Goal: Transaction & Acquisition: Register for event/course

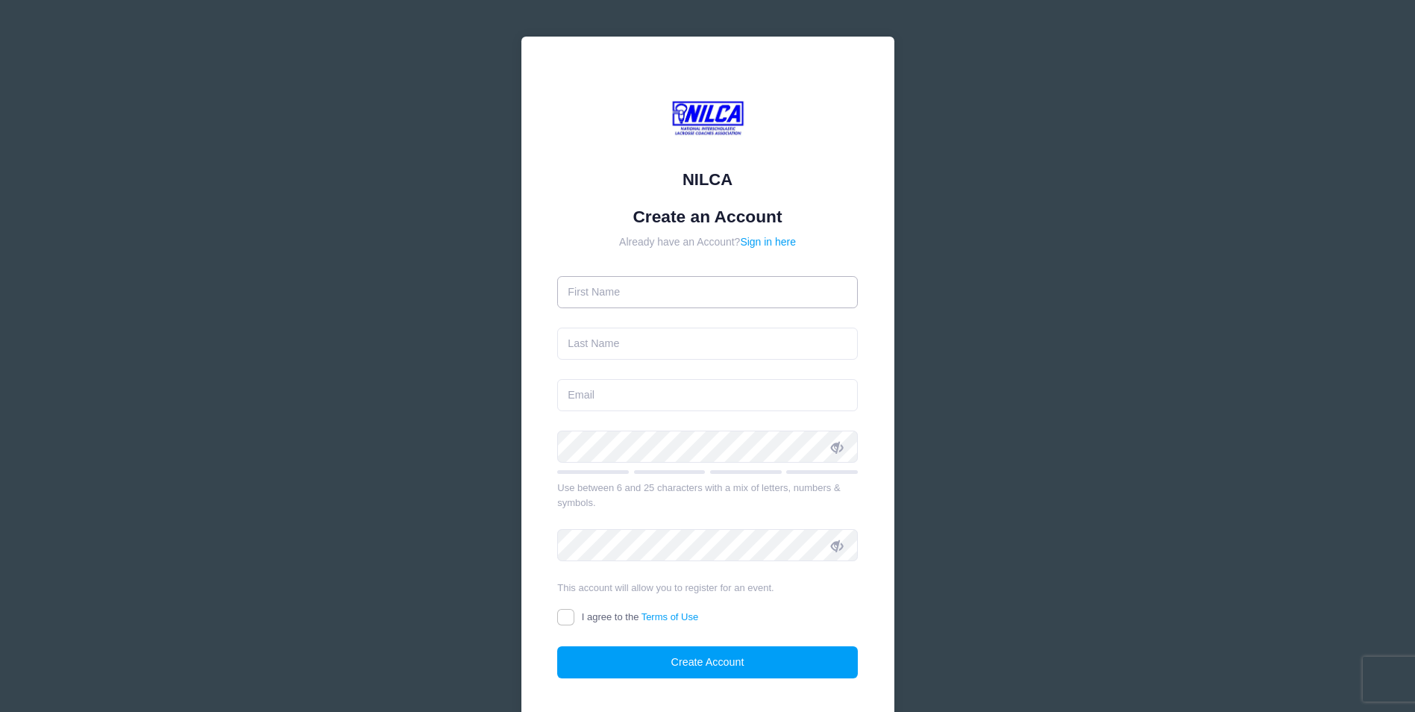
click at [654, 293] on input "text" at bounding box center [707, 292] width 301 height 32
type input "Francis"
type input "Kelly"
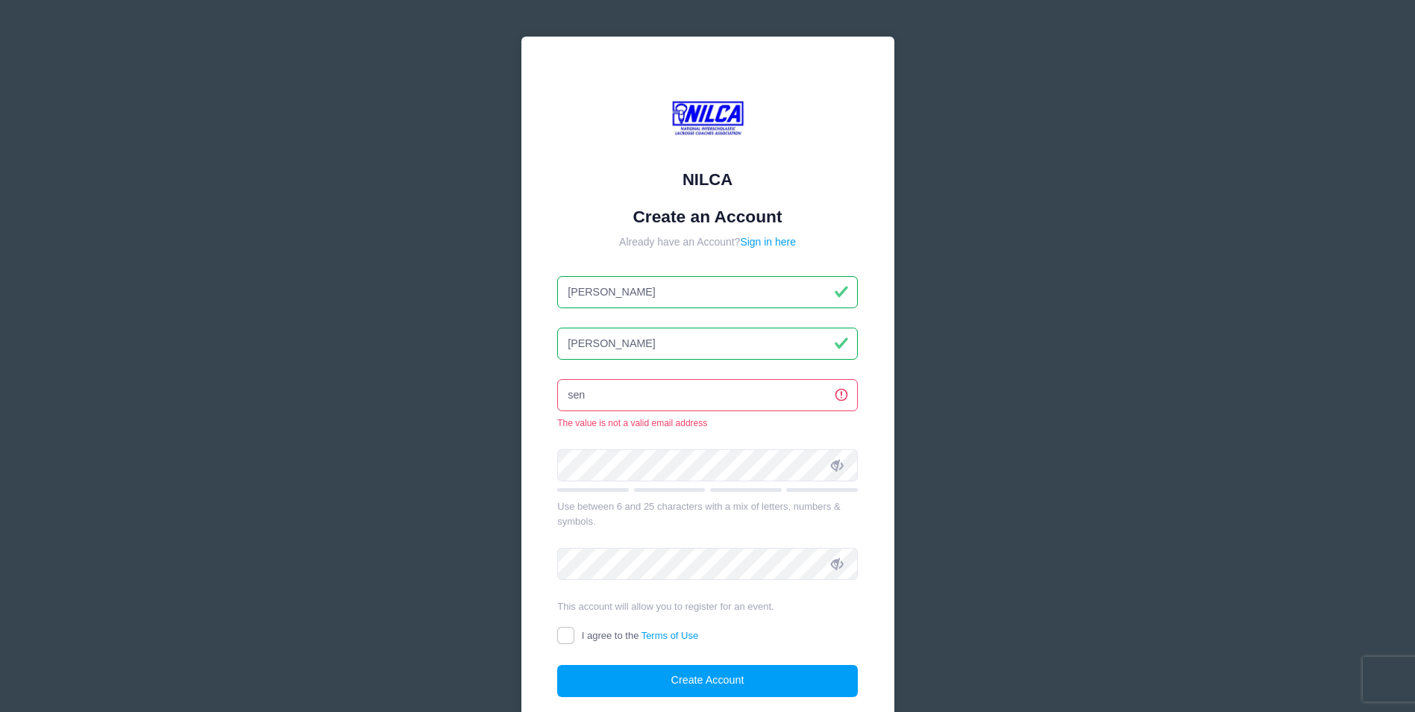
type input "[EMAIL_ADDRESS][DOMAIN_NAME]"
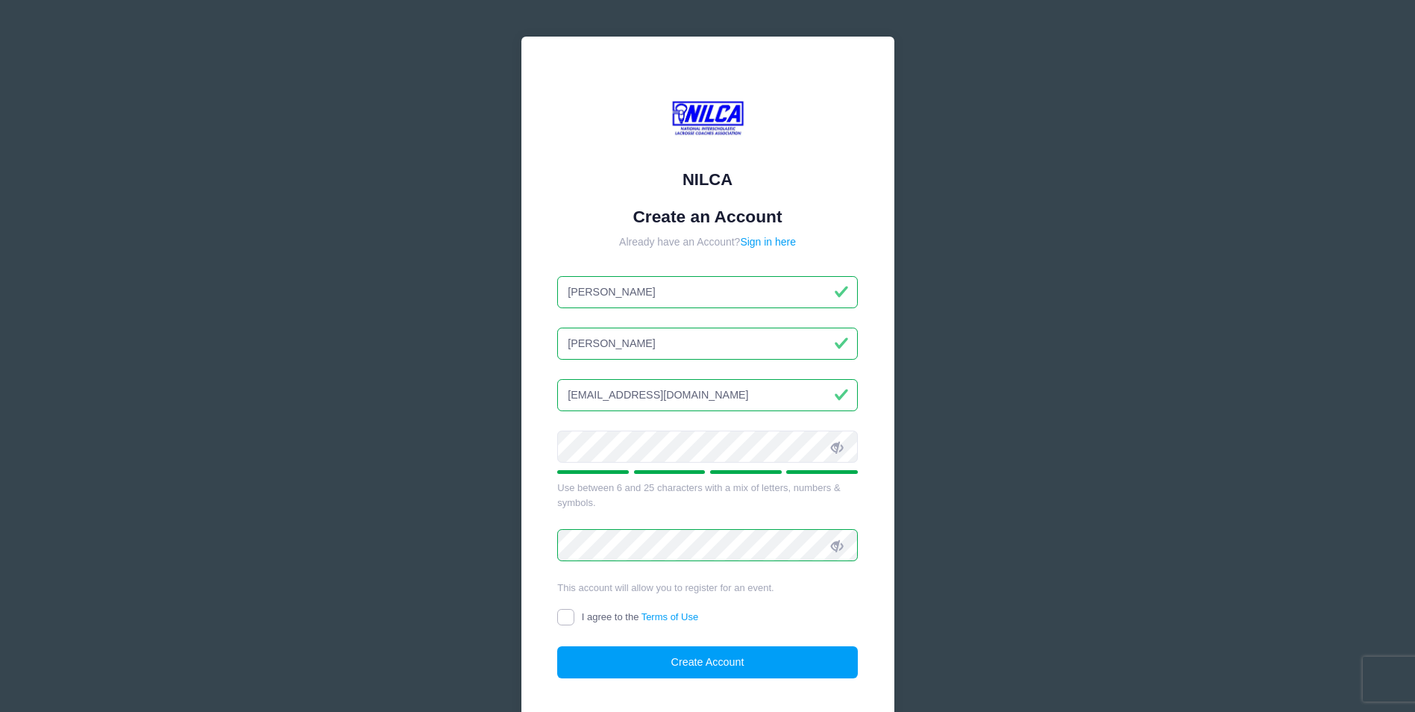
click at [569, 619] on input "I agree to the Terms of Use" at bounding box center [565, 617] width 17 height 17
checkbox input "true"
click at [673, 663] on button "Create Account" at bounding box center [707, 662] width 301 height 32
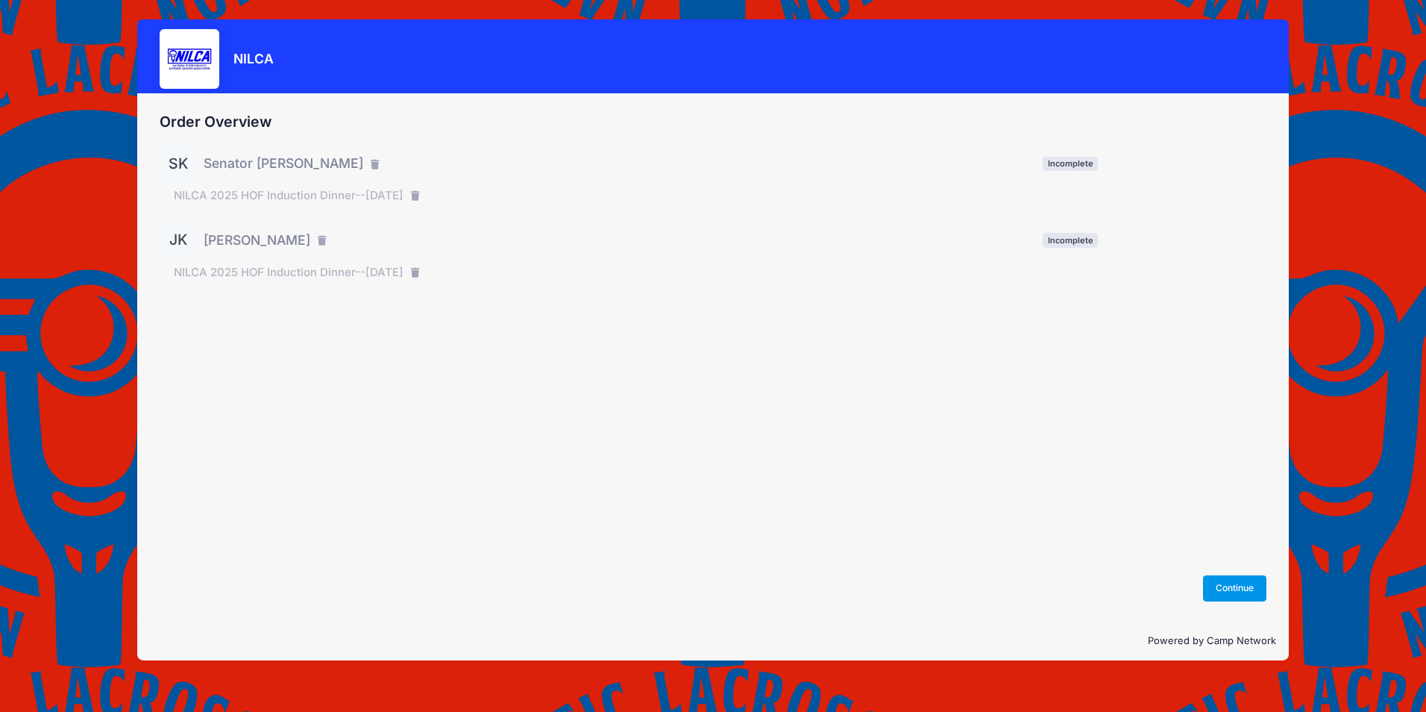
click at [1246, 591] on button "Continue" at bounding box center [1235, 587] width 64 height 25
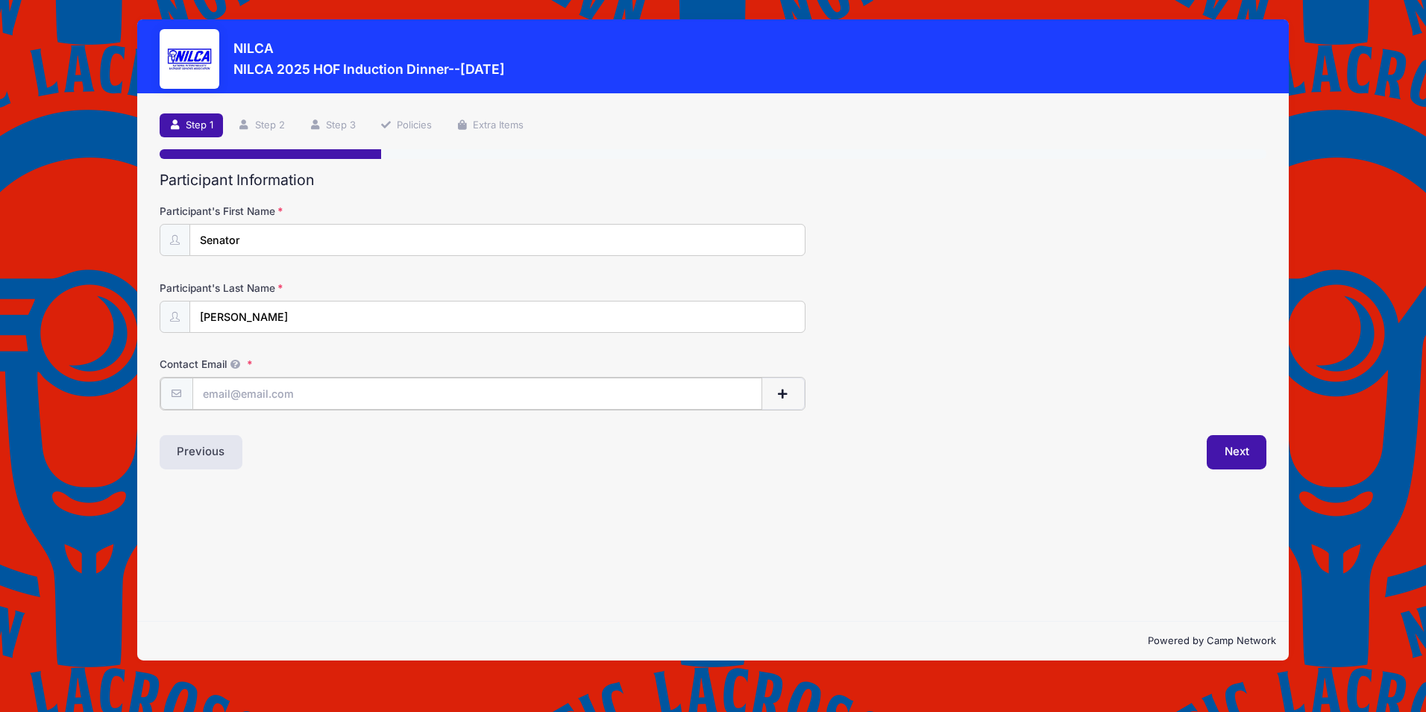
click at [276, 395] on input "Contact Email" at bounding box center [477, 394] width 570 height 32
type input "senfxkelly@kellybenefits.com"
click at [1232, 451] on button "Next" at bounding box center [1237, 450] width 60 height 34
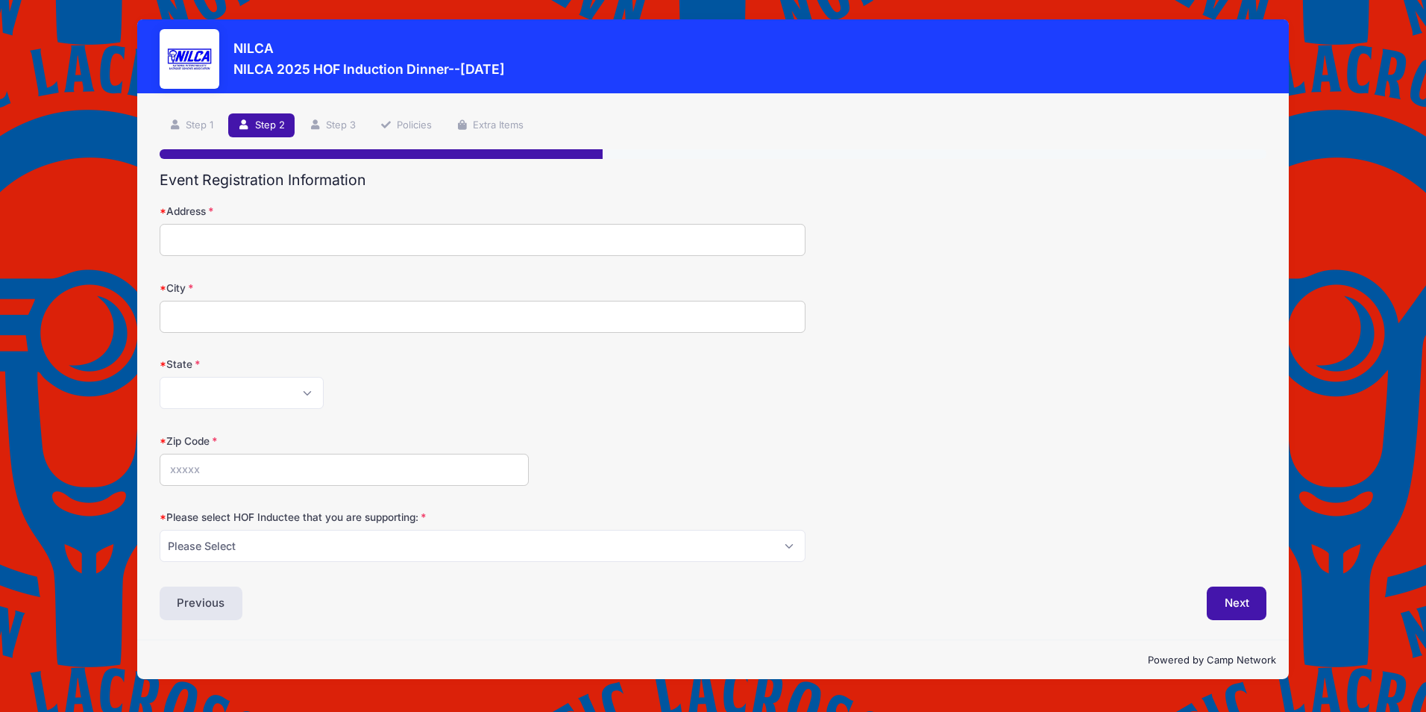
click at [272, 240] on input "Address" at bounding box center [483, 240] width 646 height 32
type input "1518 Applecroft Lane Hunt Valley, MD 21030"
type input "Hunt Valley"
select select "MD"
type input "21030"
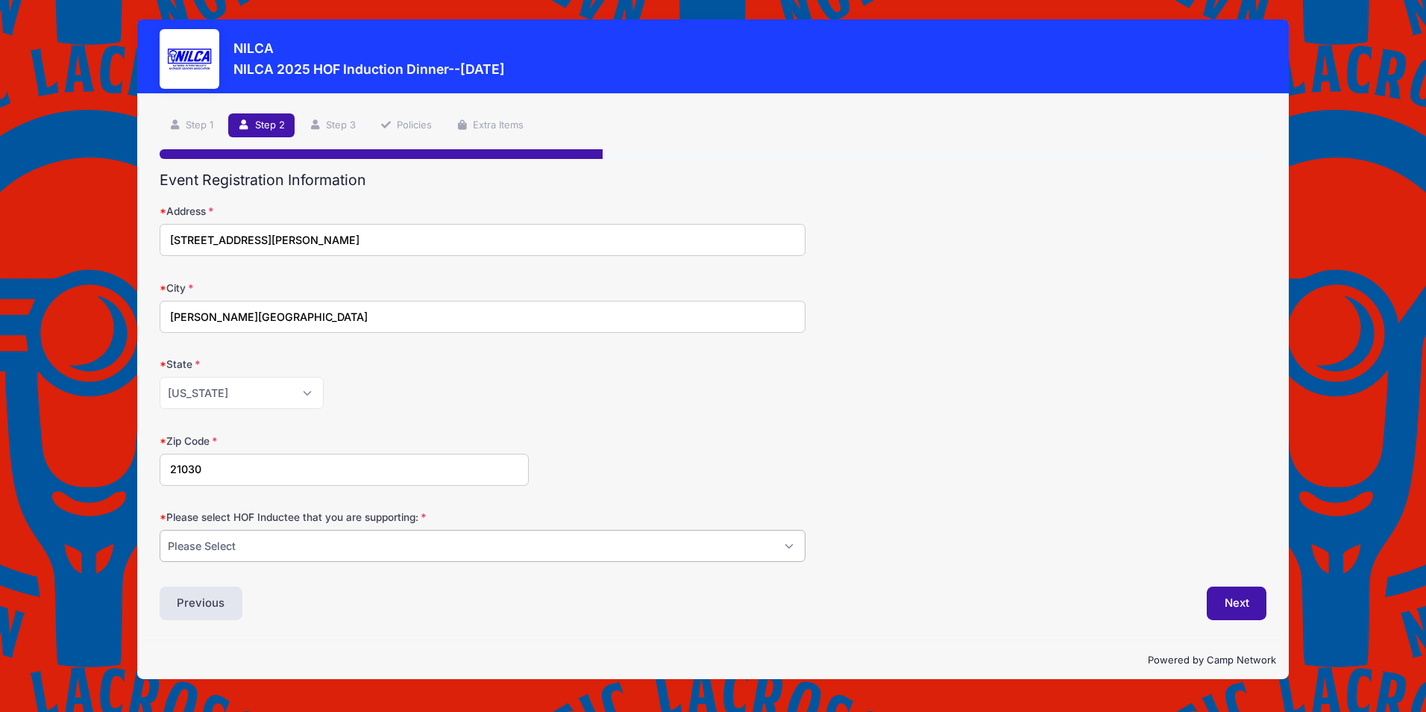
click at [466, 544] on select "Please Select Dennis Bonn Charlie Burch Mike Delia Steve Finnell Bryan Kelly Ke…" at bounding box center [483, 546] width 646 height 32
select select "Bryan Kelly"
click at [160, 530] on select "Please Select Dennis Bonn Charlie Burch Mike Delia Steve Finnell Bryan Kelly Ke…" at bounding box center [483, 546] width 646 height 32
click at [1238, 603] on button "Next" at bounding box center [1237, 603] width 60 height 34
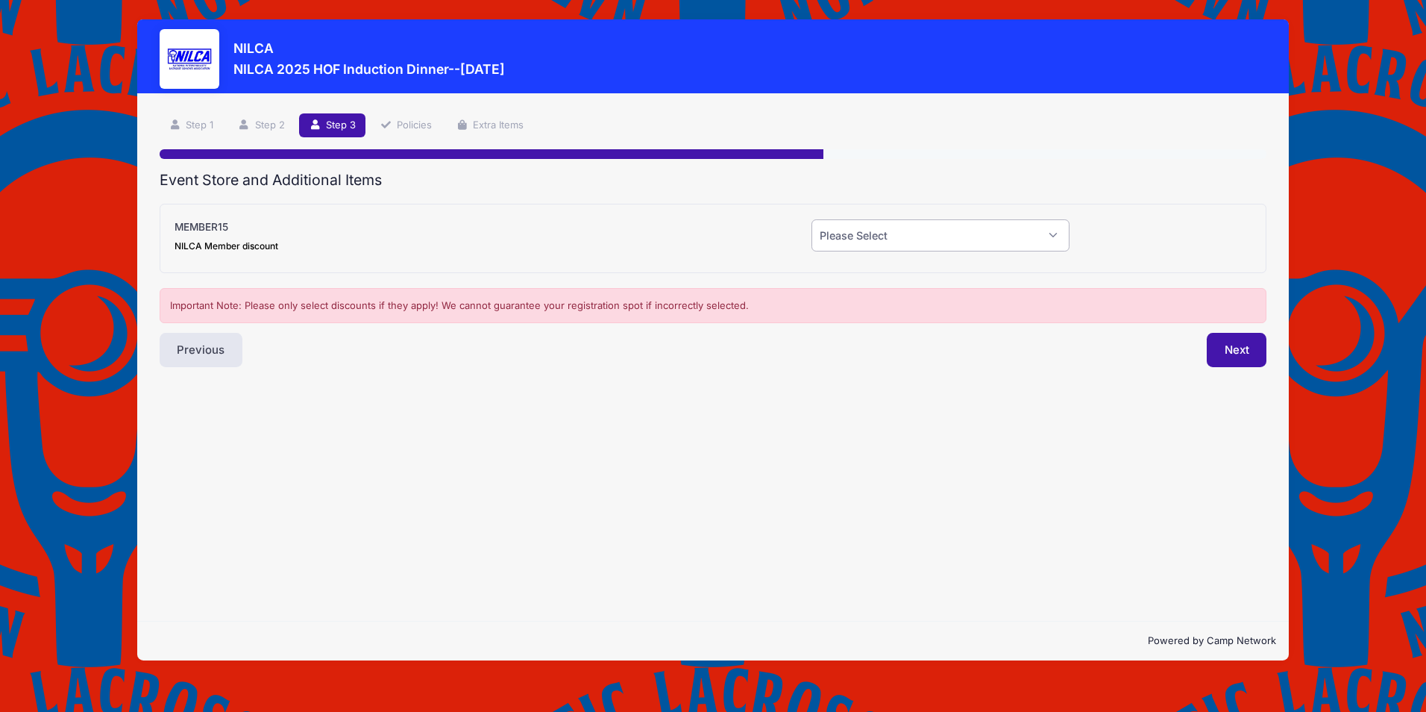
click at [993, 238] on select "Please Select Yes (-$15.00) No" at bounding box center [941, 235] width 258 height 32
select select "0"
click at [812, 219] on select "Please Select Yes (-$15.00) No" at bounding box center [941, 235] width 258 height 32
click at [1235, 347] on button "Next" at bounding box center [1237, 350] width 60 height 34
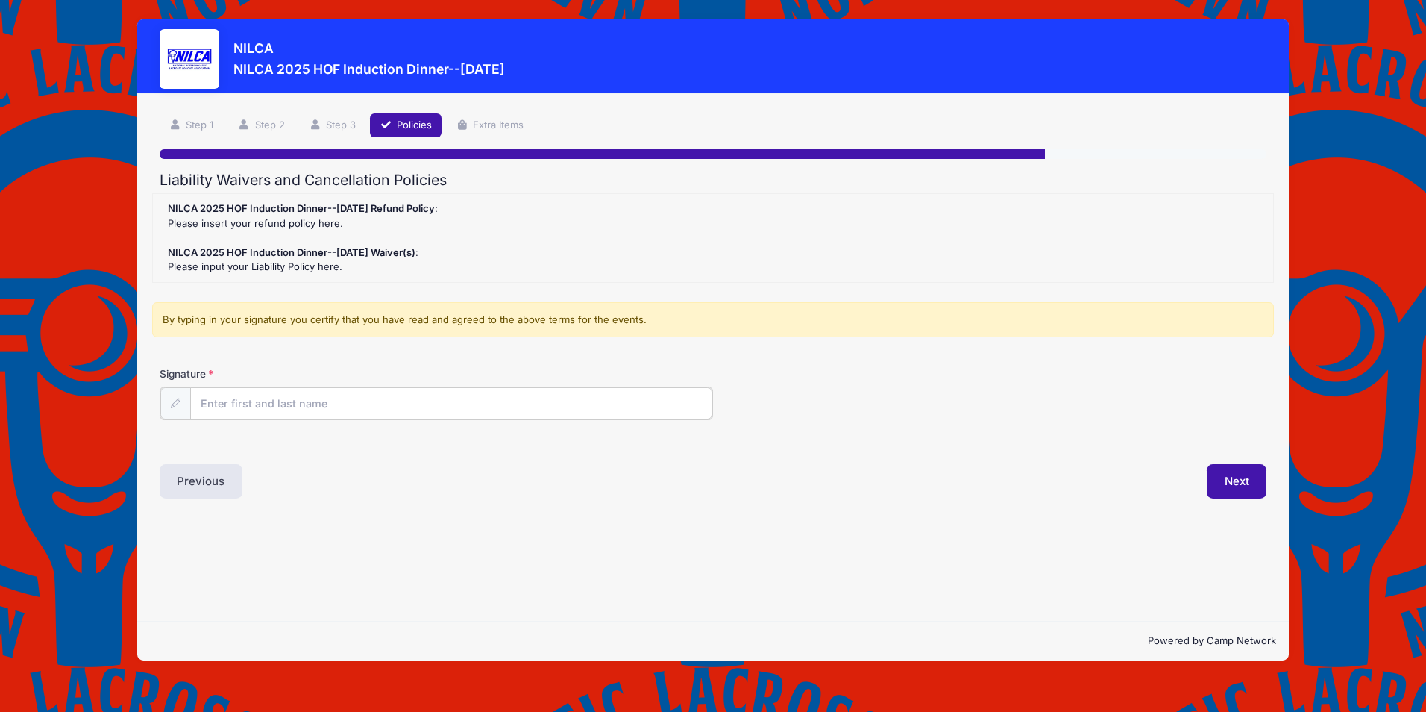
click at [363, 406] on input "Signature" at bounding box center [451, 403] width 522 height 32
type input "Francis Kelly"
click at [1230, 480] on button "Next" at bounding box center [1237, 480] width 60 height 34
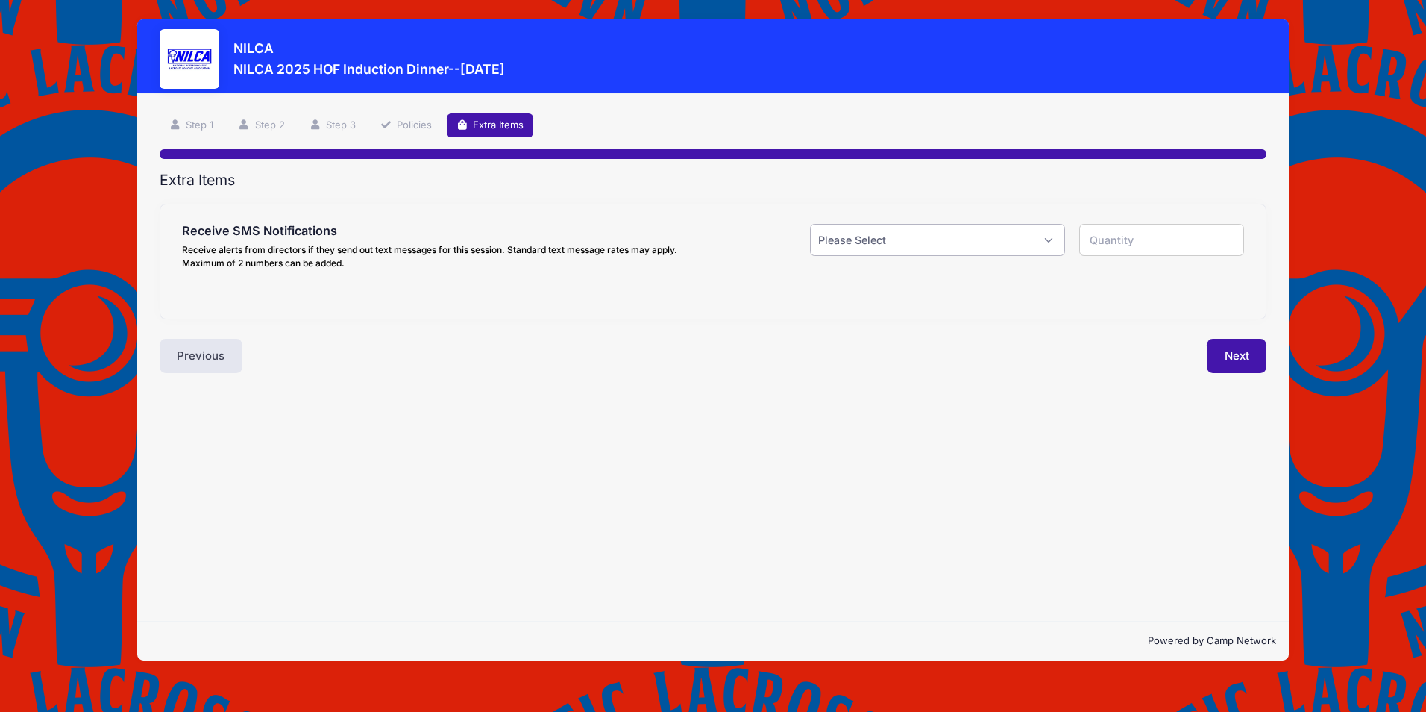
click at [1054, 241] on select "Please Select Yes ($0.00) No" at bounding box center [937, 240] width 254 height 32
select select "0"
click at [810, 224] on select "Please Select Yes ($0.00) No" at bounding box center [937, 240] width 254 height 32
type input "0"
click at [1230, 363] on button "Next" at bounding box center [1237, 356] width 60 height 34
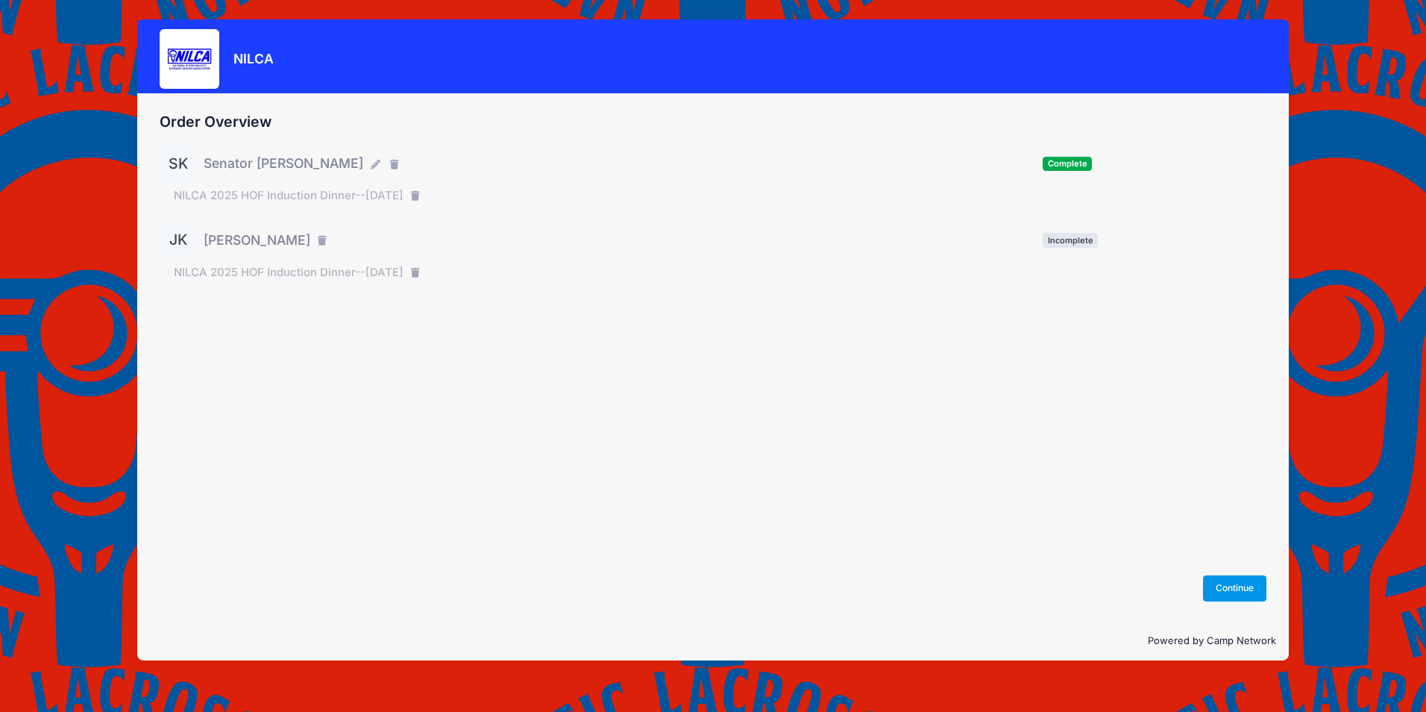
click at [1220, 588] on button "Continue" at bounding box center [1235, 587] width 64 height 25
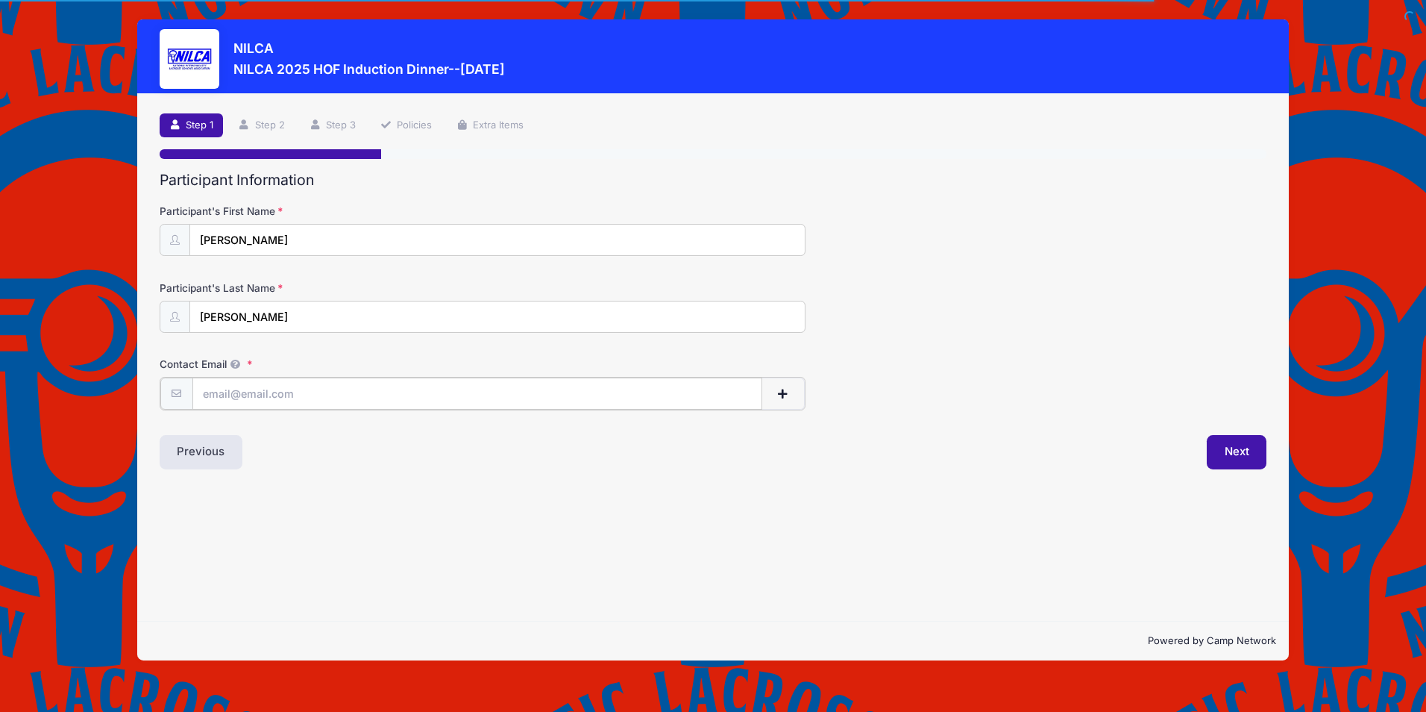
click at [336, 398] on input "Contact Email" at bounding box center [477, 394] width 570 height 32
type input "[EMAIL_ADDRESS][DOMAIN_NAME]"
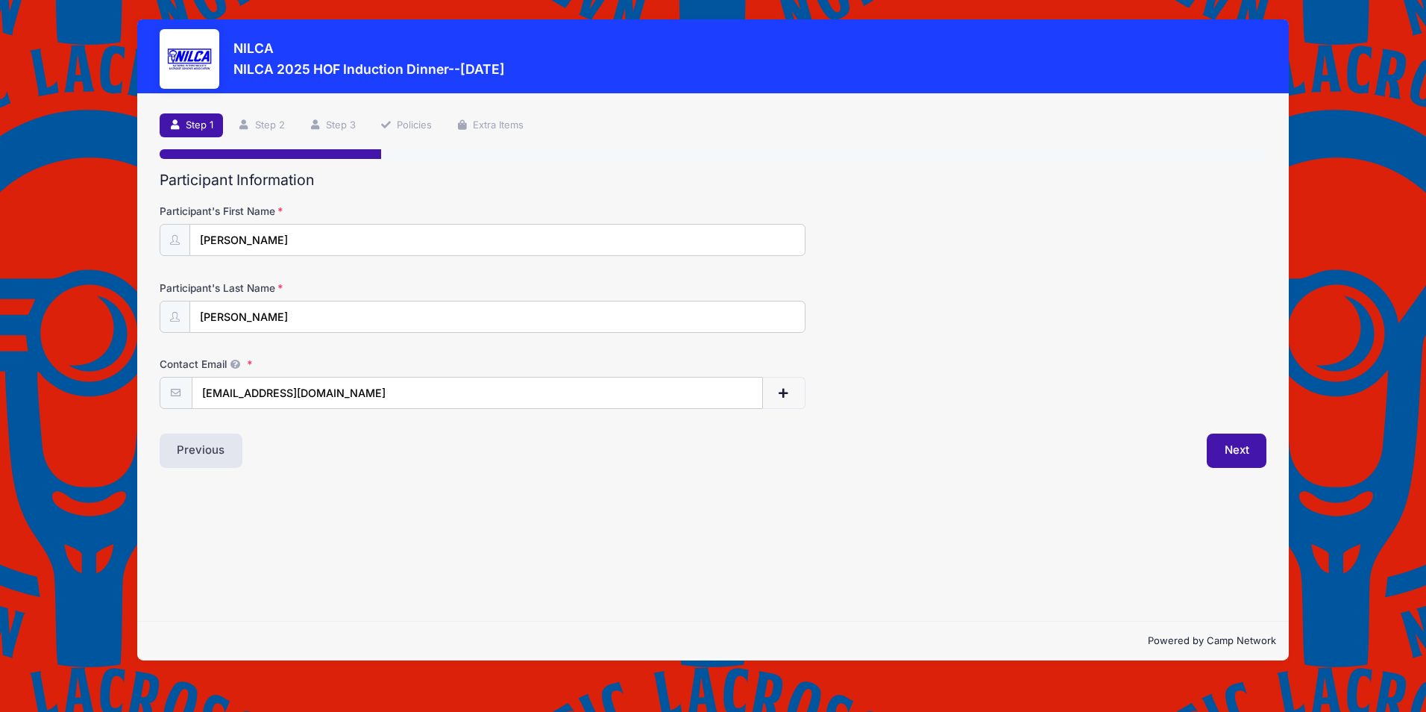
click at [1274, 458] on div "Next" at bounding box center [993, 450] width 561 height 34
click at [1222, 457] on button "Next" at bounding box center [1237, 450] width 60 height 34
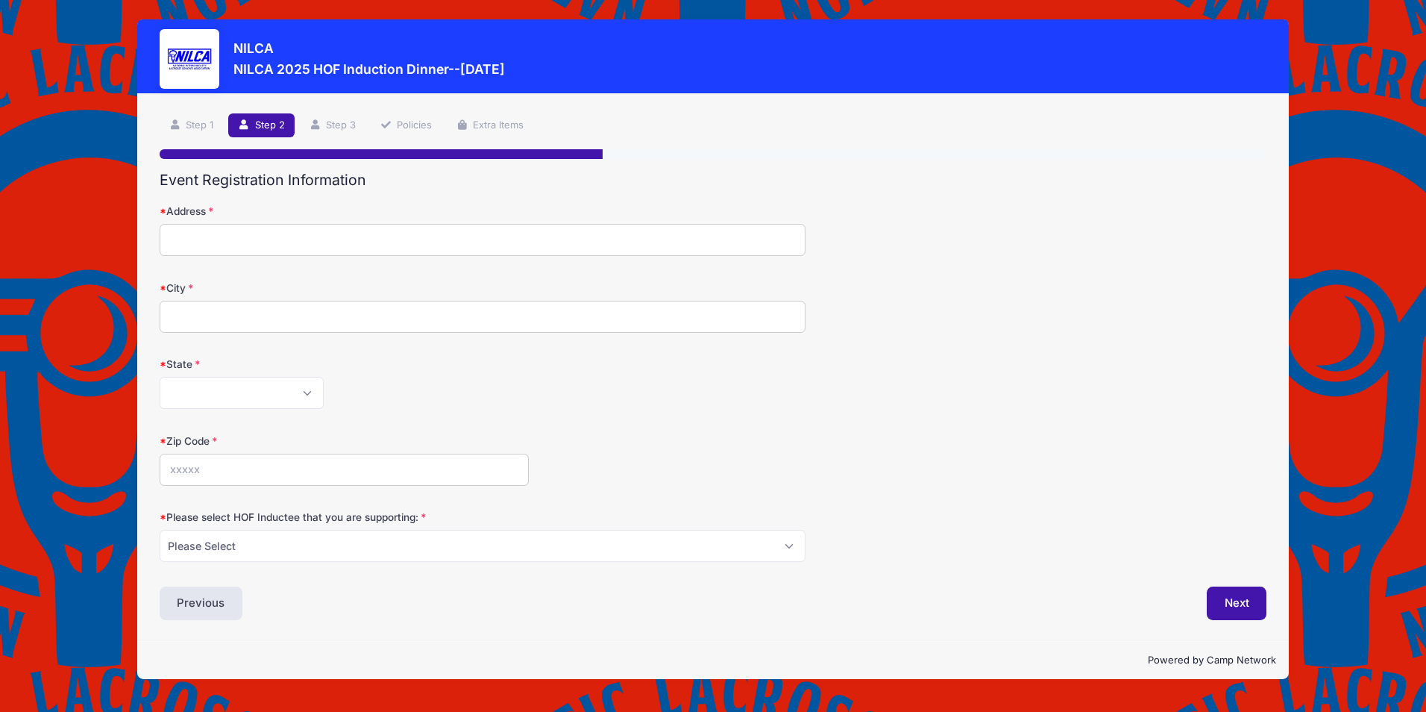
click at [292, 234] on input "Address" at bounding box center [483, 240] width 646 height 32
type input "[STREET_ADDRESS][PERSON_NAME]"
type input "[PERSON_NAME][GEOGRAPHIC_DATA]"
select select "MD"
type input "21030"
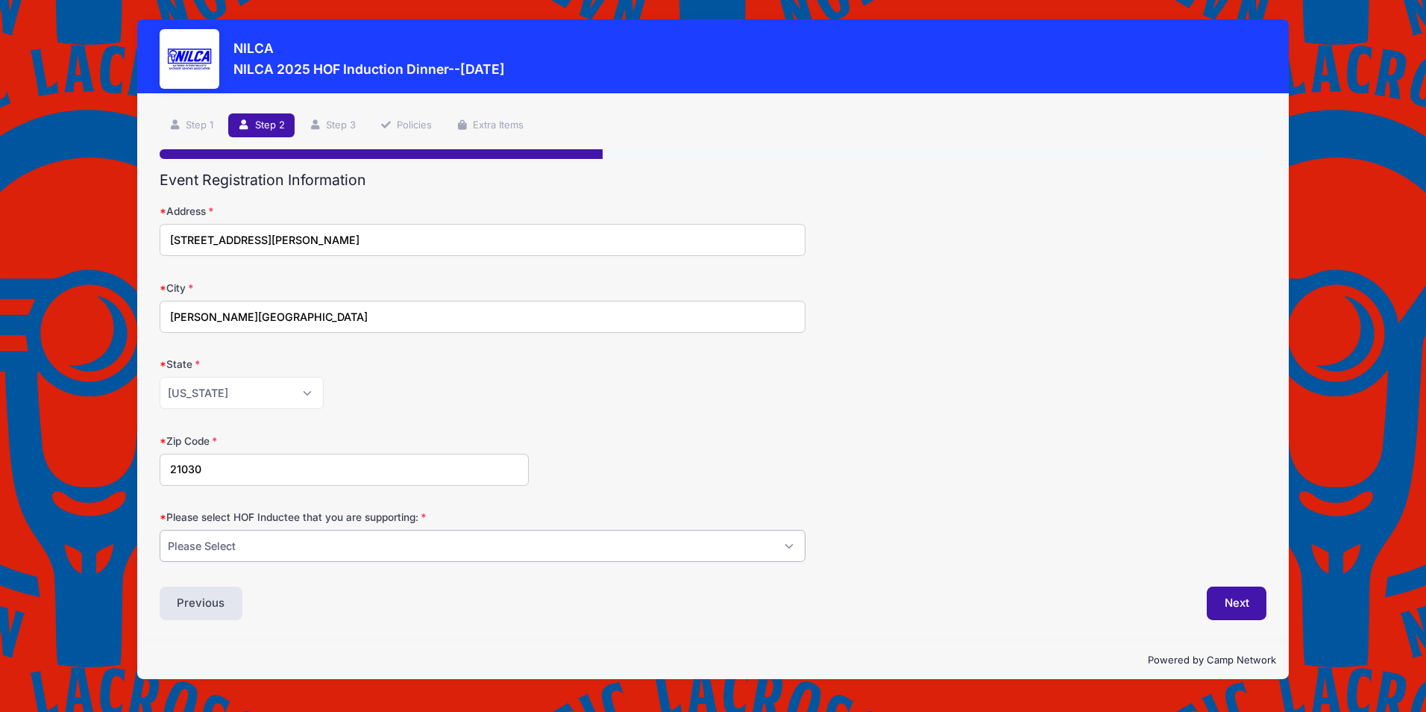
click at [776, 549] on select "Please Select [PERSON_NAME] [PERSON_NAME] [PERSON_NAME] [PERSON_NAME] [PERSON_N…" at bounding box center [483, 546] width 646 height 32
select select "[PERSON_NAME]"
click at [160, 530] on select "Please Select [PERSON_NAME] [PERSON_NAME] [PERSON_NAME] [PERSON_NAME] [PERSON_N…" at bounding box center [483, 546] width 646 height 32
click at [1235, 601] on button "Next" at bounding box center [1237, 603] width 60 height 34
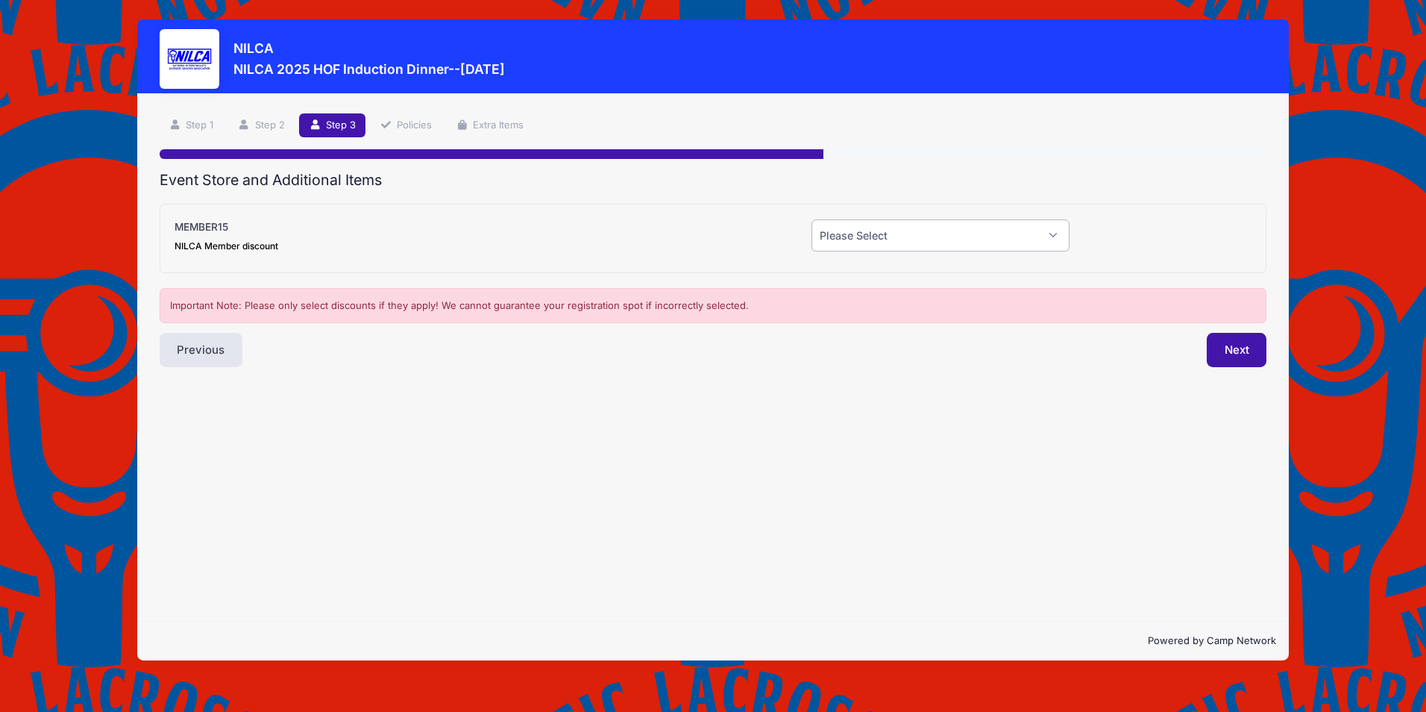
click at [930, 242] on select "Please Select Yes (-$15.00) No" at bounding box center [941, 235] width 258 height 32
select select "0"
click at [812, 219] on select "Please Select Yes (-$15.00) No" at bounding box center [941, 235] width 258 height 32
click at [1238, 352] on button "Next" at bounding box center [1237, 350] width 60 height 34
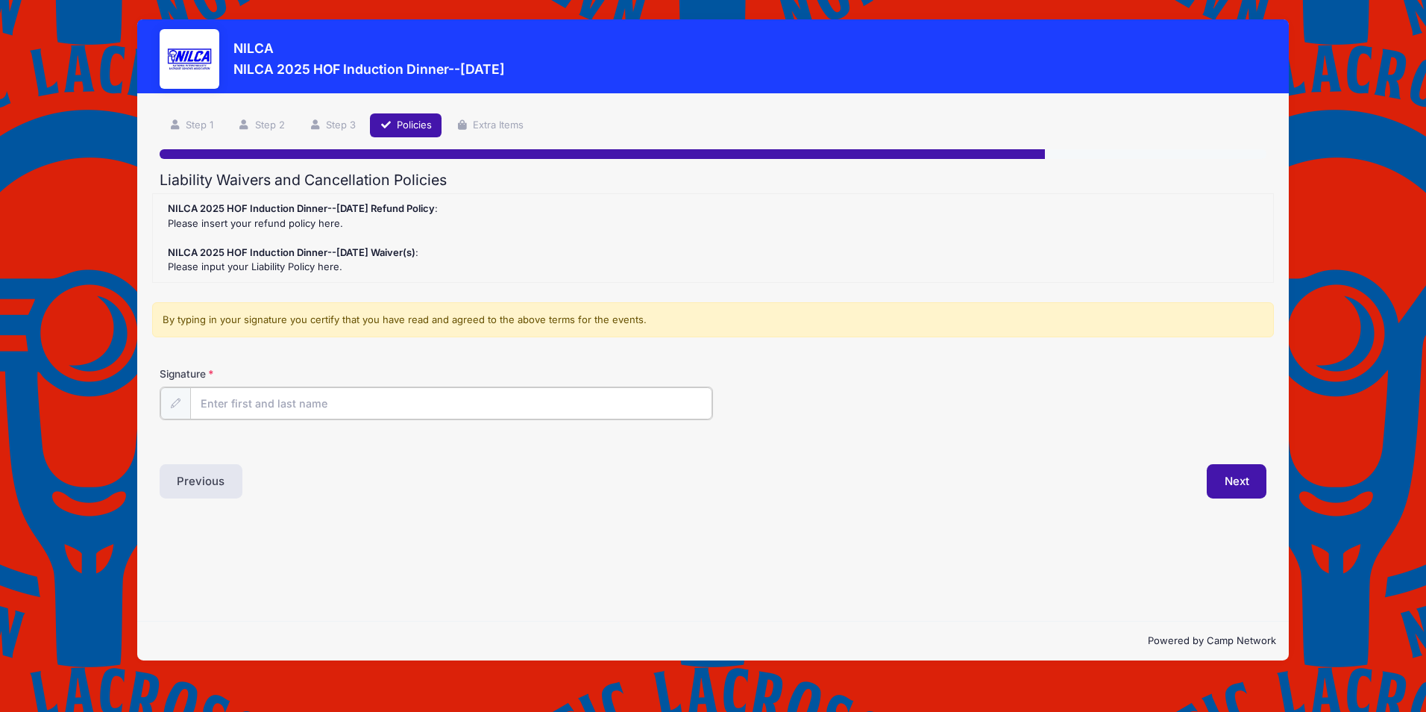
click at [437, 401] on input "Signature" at bounding box center [451, 403] width 522 height 32
type input "Janet Kelly"
click at [1244, 488] on button "Next" at bounding box center [1237, 480] width 60 height 34
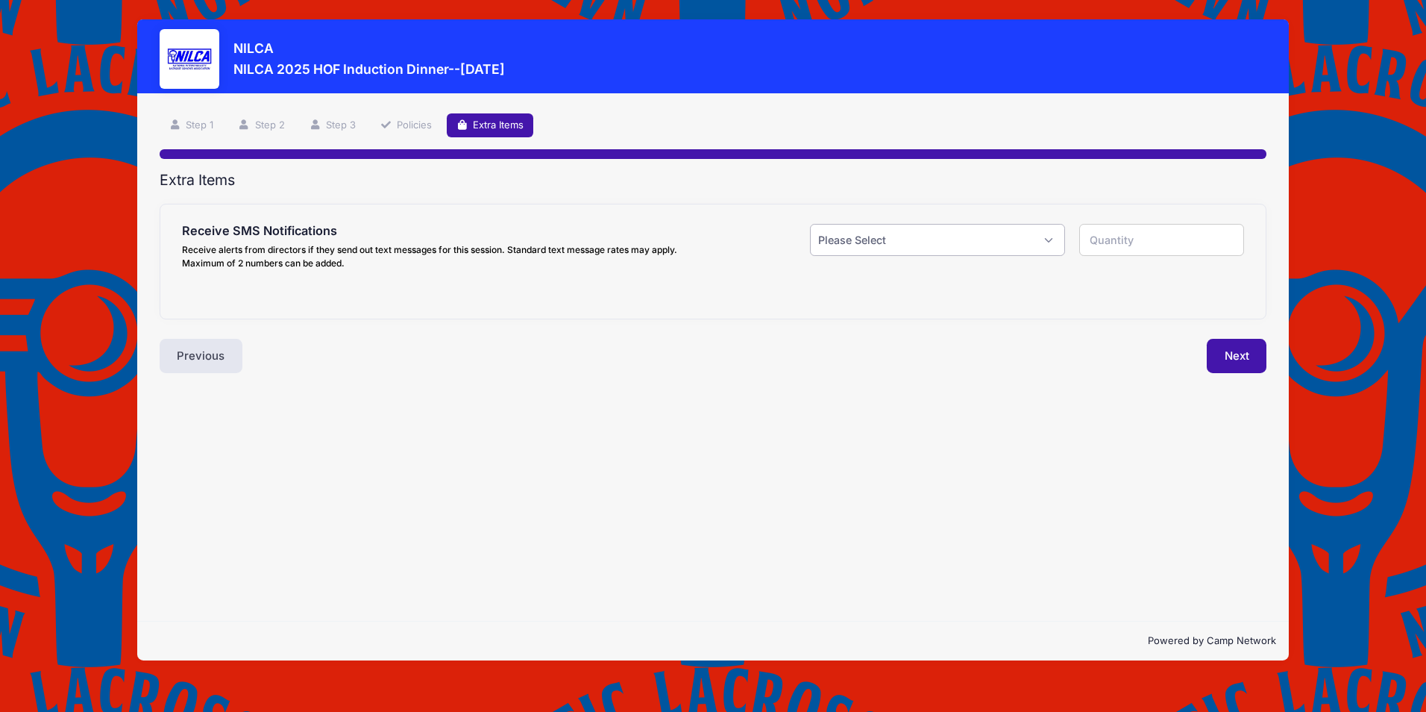
click at [1038, 239] on select "Please Select Yes ($0.00) No" at bounding box center [937, 240] width 254 height 32
select select "0"
click at [810, 224] on select "Please Select Yes ($0.00) No" at bounding box center [937, 240] width 254 height 32
type input "0"
click at [1244, 364] on button "Next" at bounding box center [1237, 356] width 60 height 34
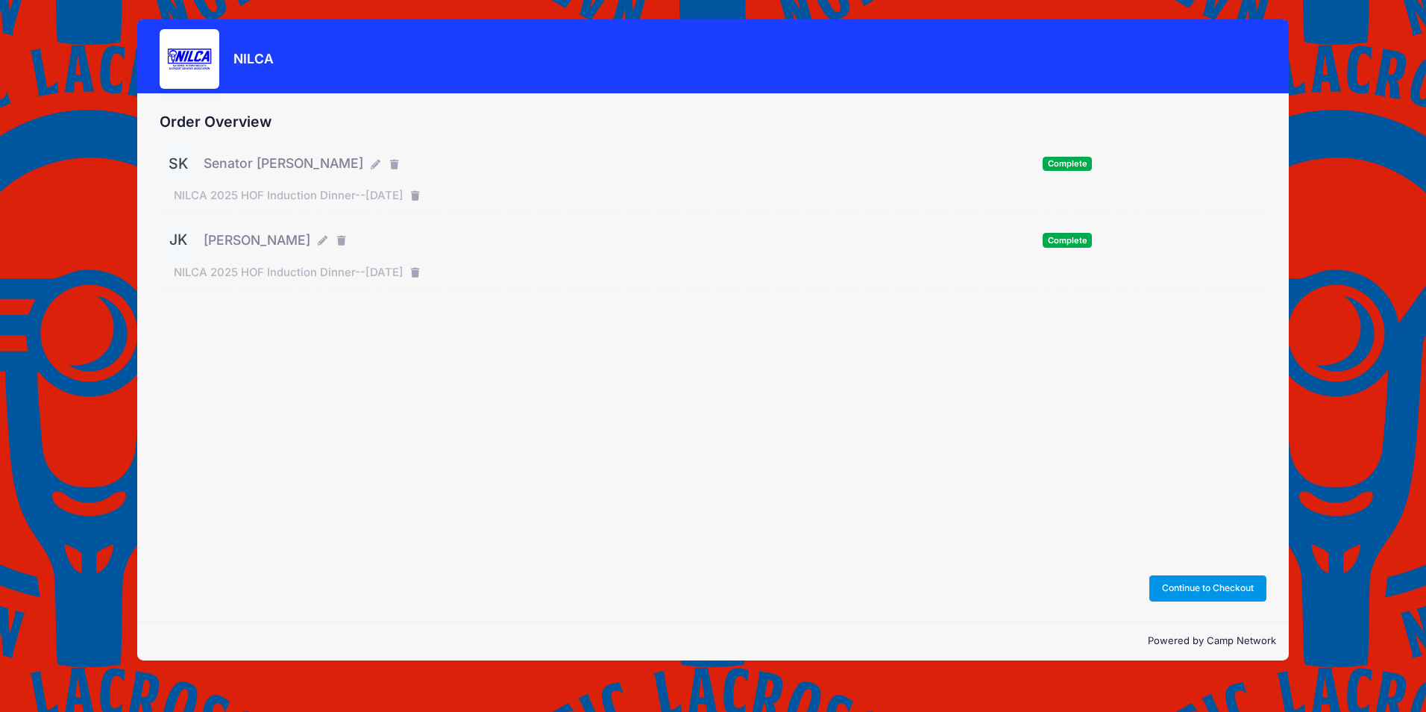
click at [1204, 590] on button "Continue to Checkout" at bounding box center [1209, 587] width 118 height 25
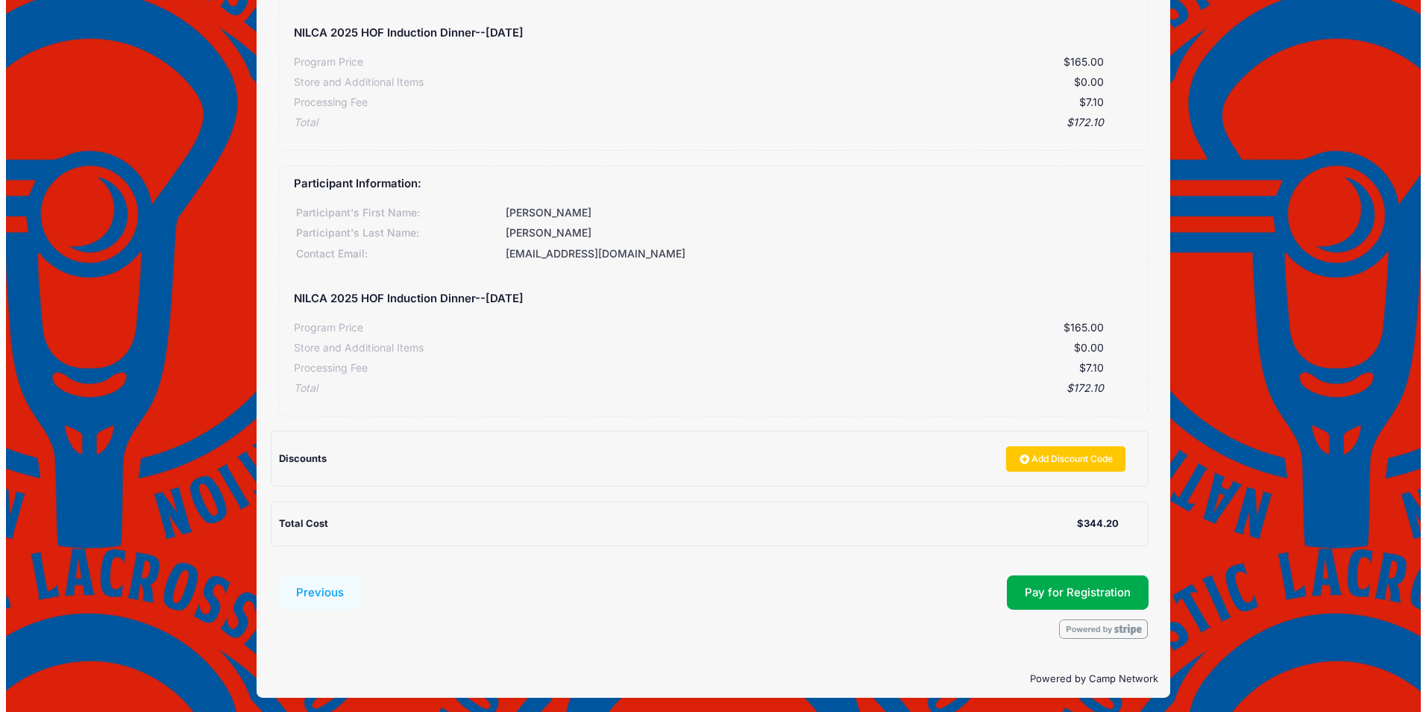
scroll to position [248, 0]
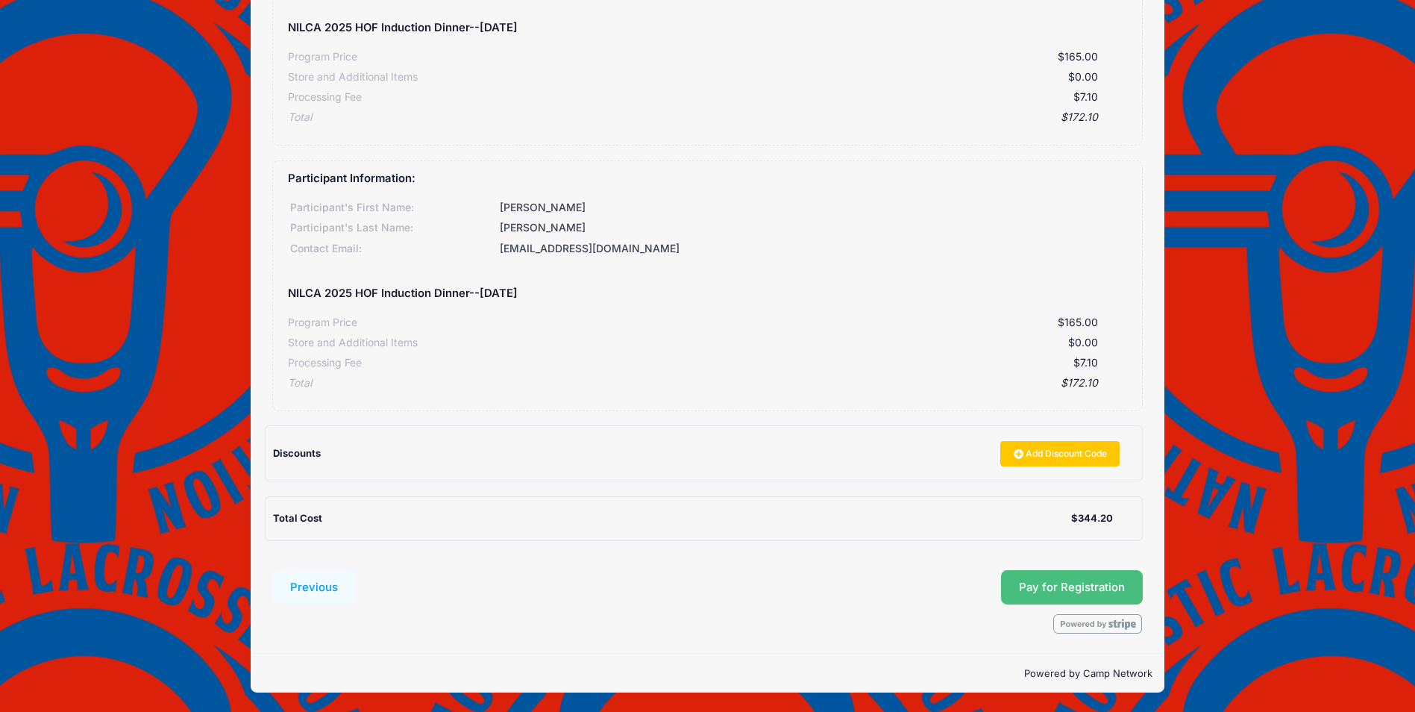
click at [1080, 592] on button "Pay for Registration" at bounding box center [1072, 587] width 142 height 34
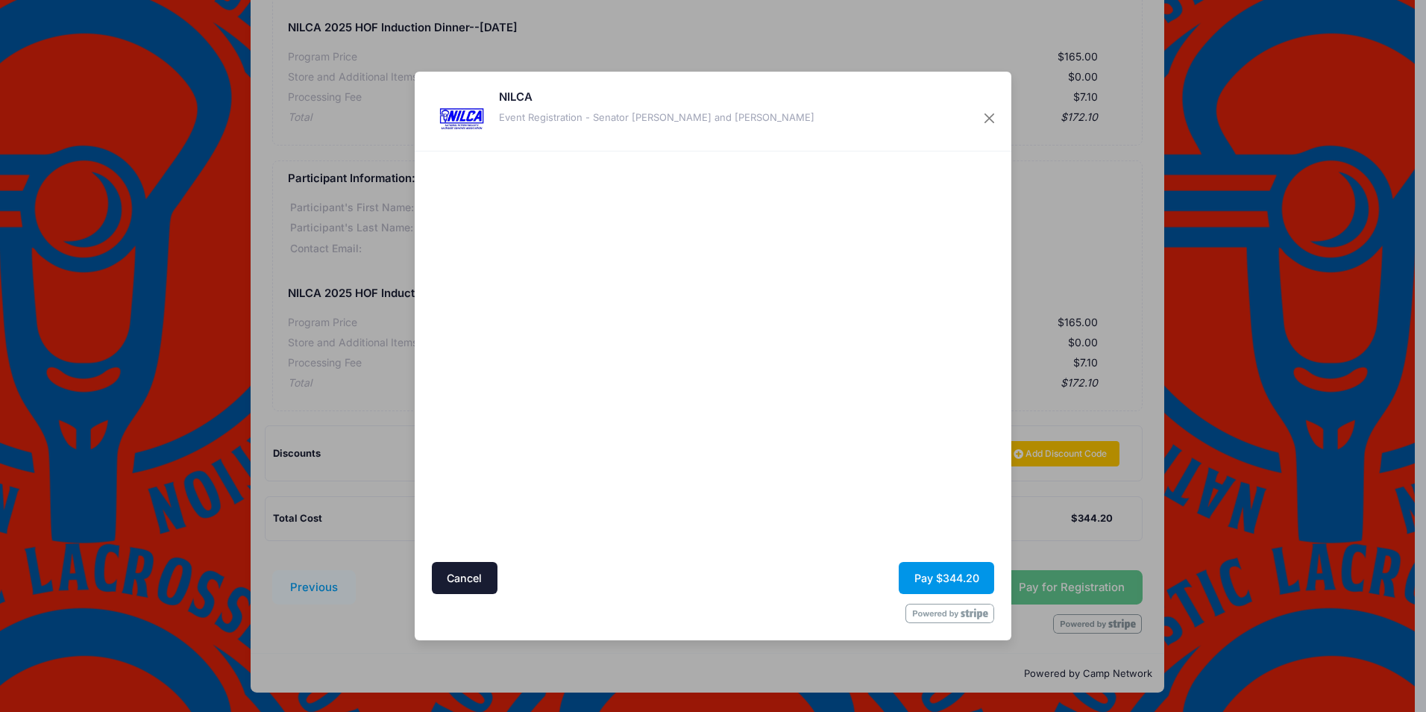
click at [944, 583] on button "Pay $344.20" at bounding box center [946, 578] width 95 height 32
